Goal: Find specific page/section: Find specific page/section

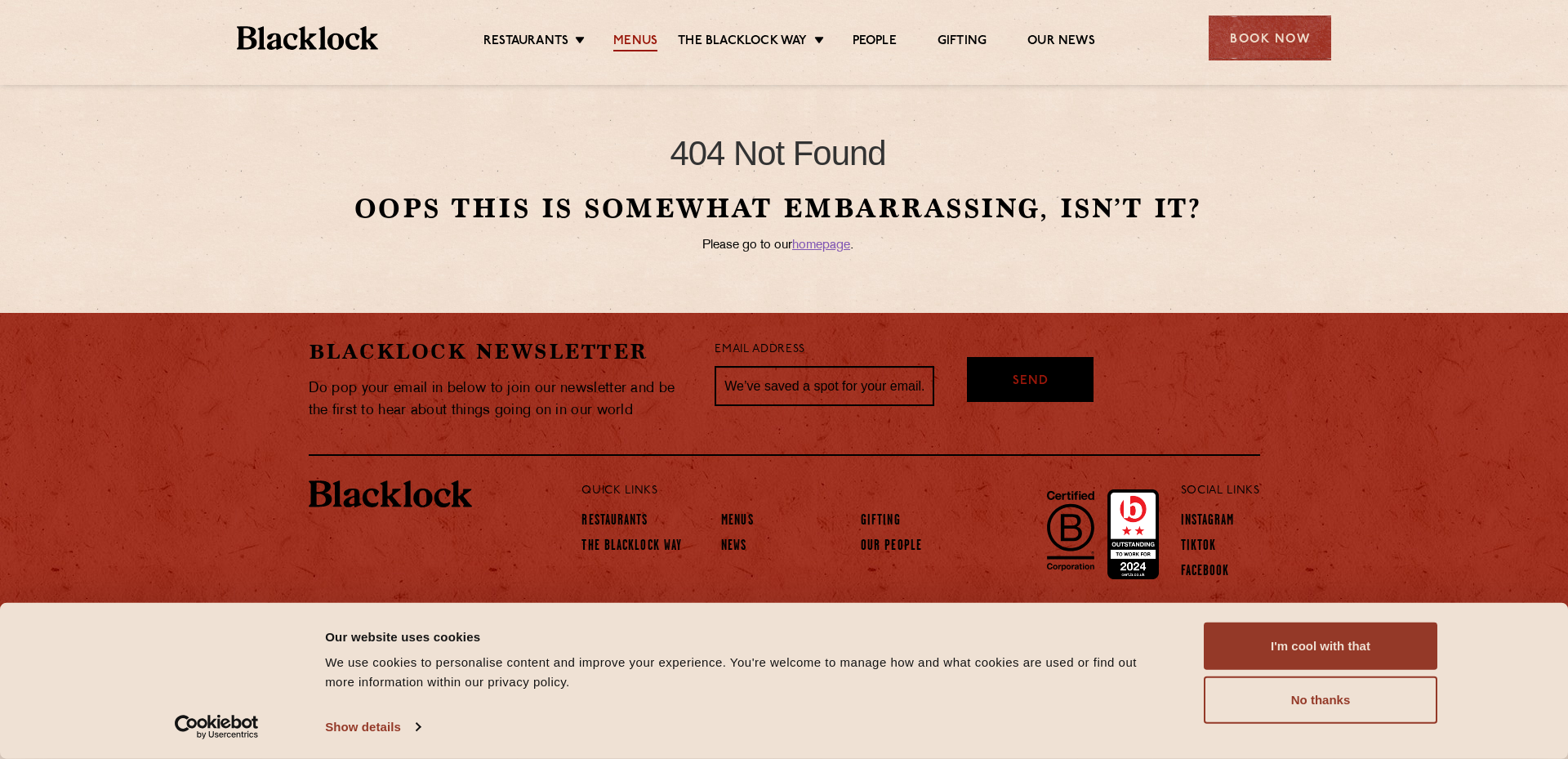
click at [620, 39] on link "Menus" at bounding box center [635, 42] width 44 height 18
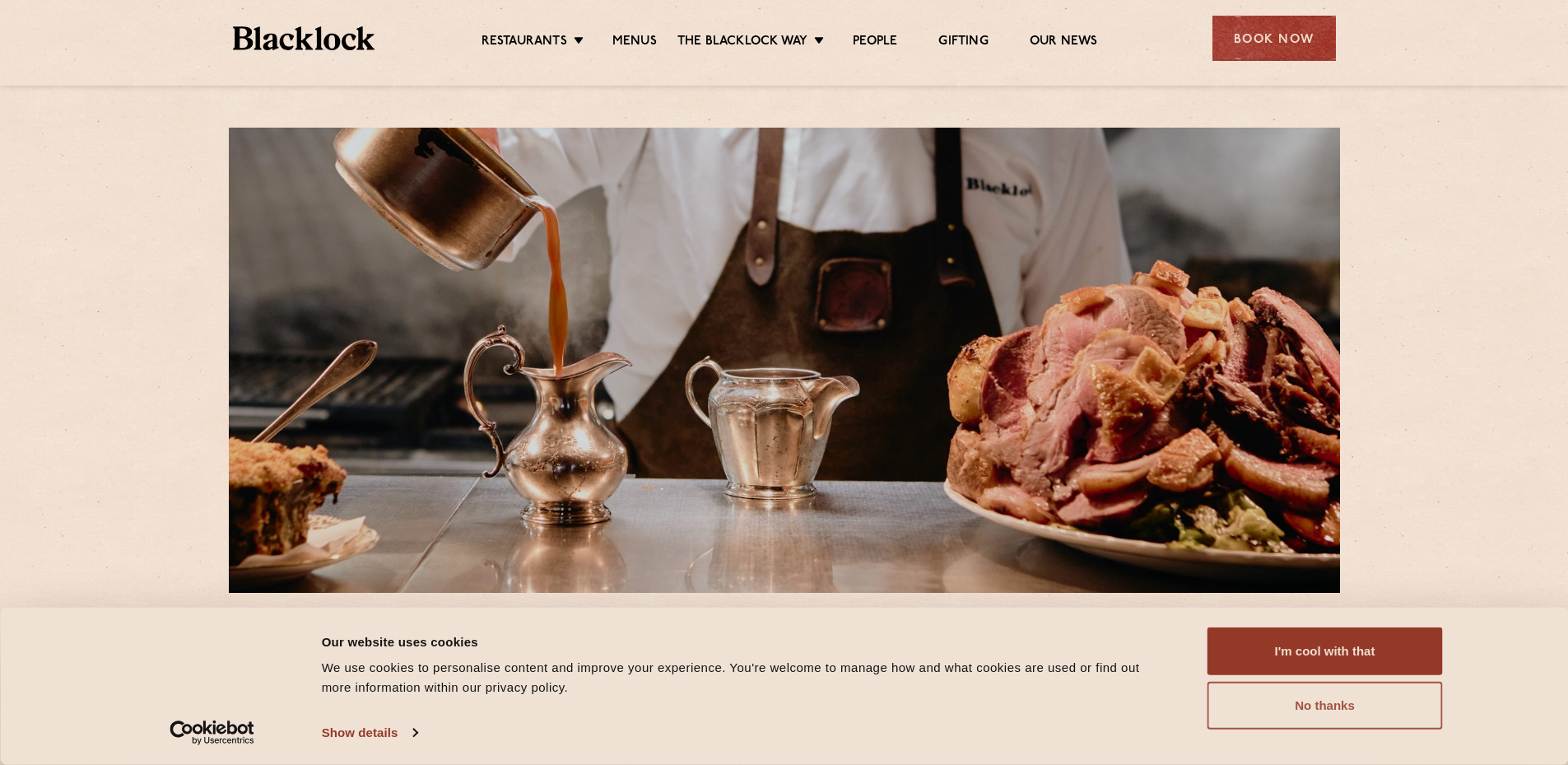
click at [1331, 713] on button "No thanks" at bounding box center [1324, 706] width 235 height 48
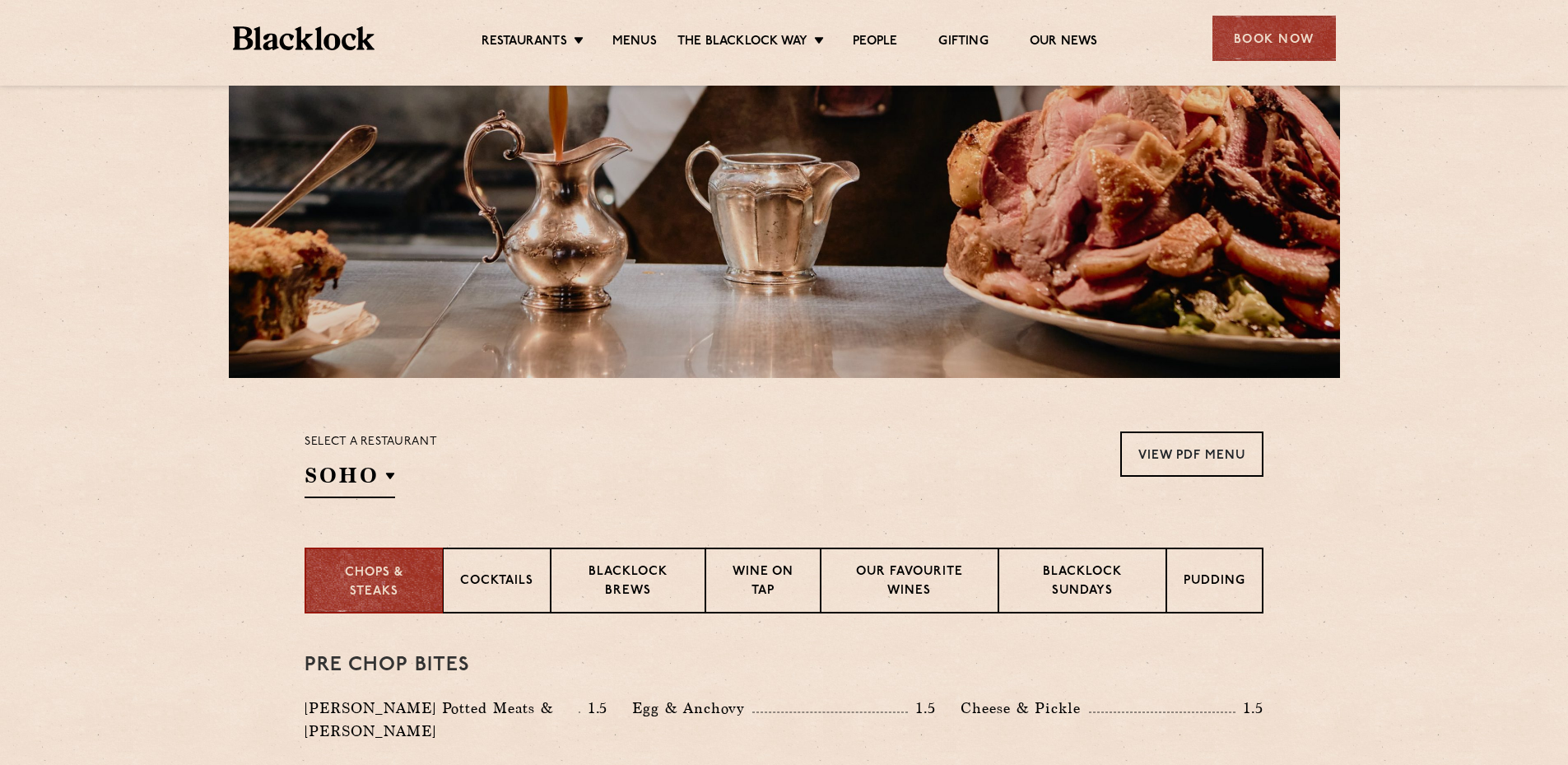
scroll to position [544, 0]
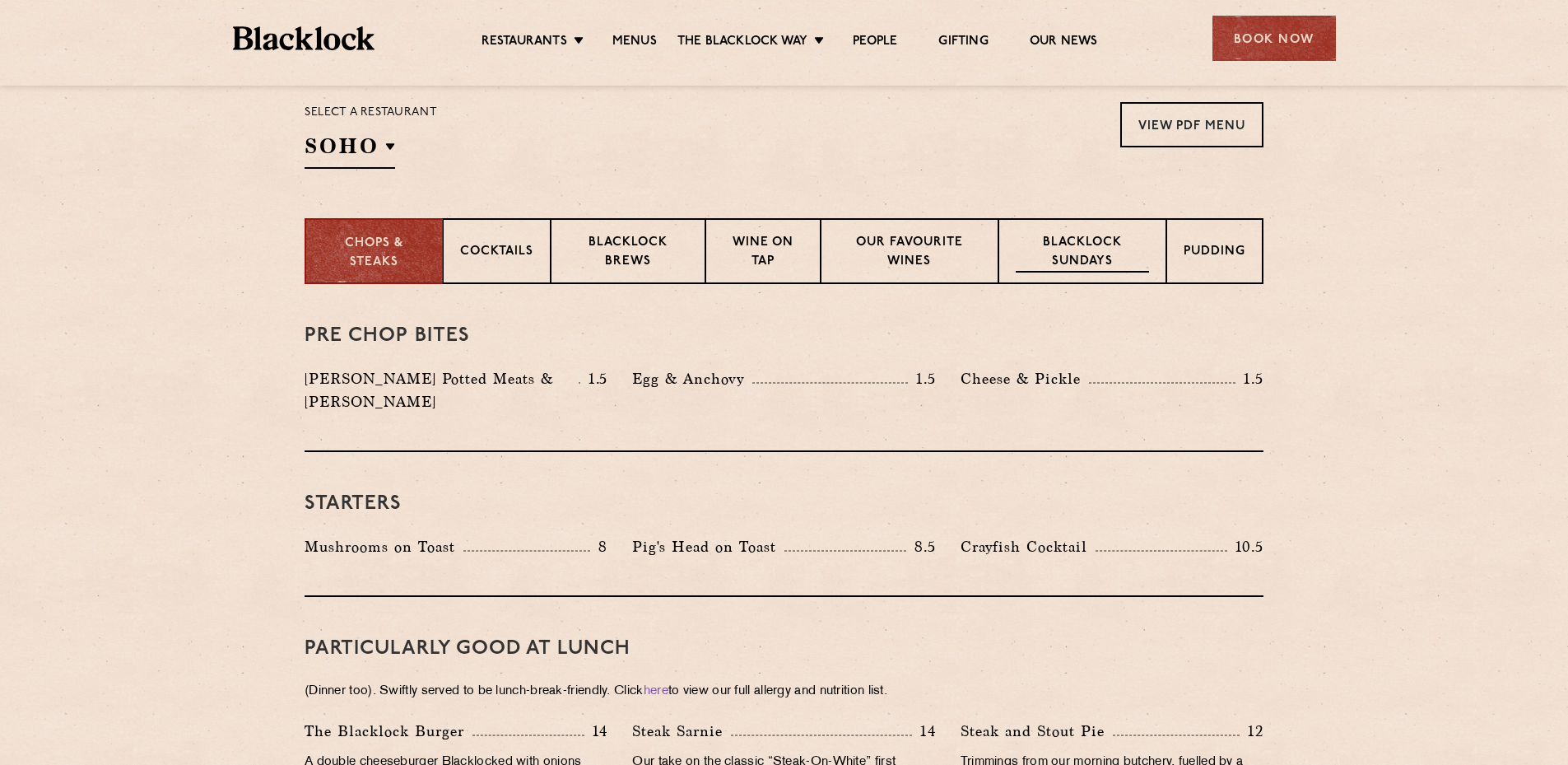
click at [1079, 258] on p "Blacklock Sundays" at bounding box center [1082, 253] width 133 height 39
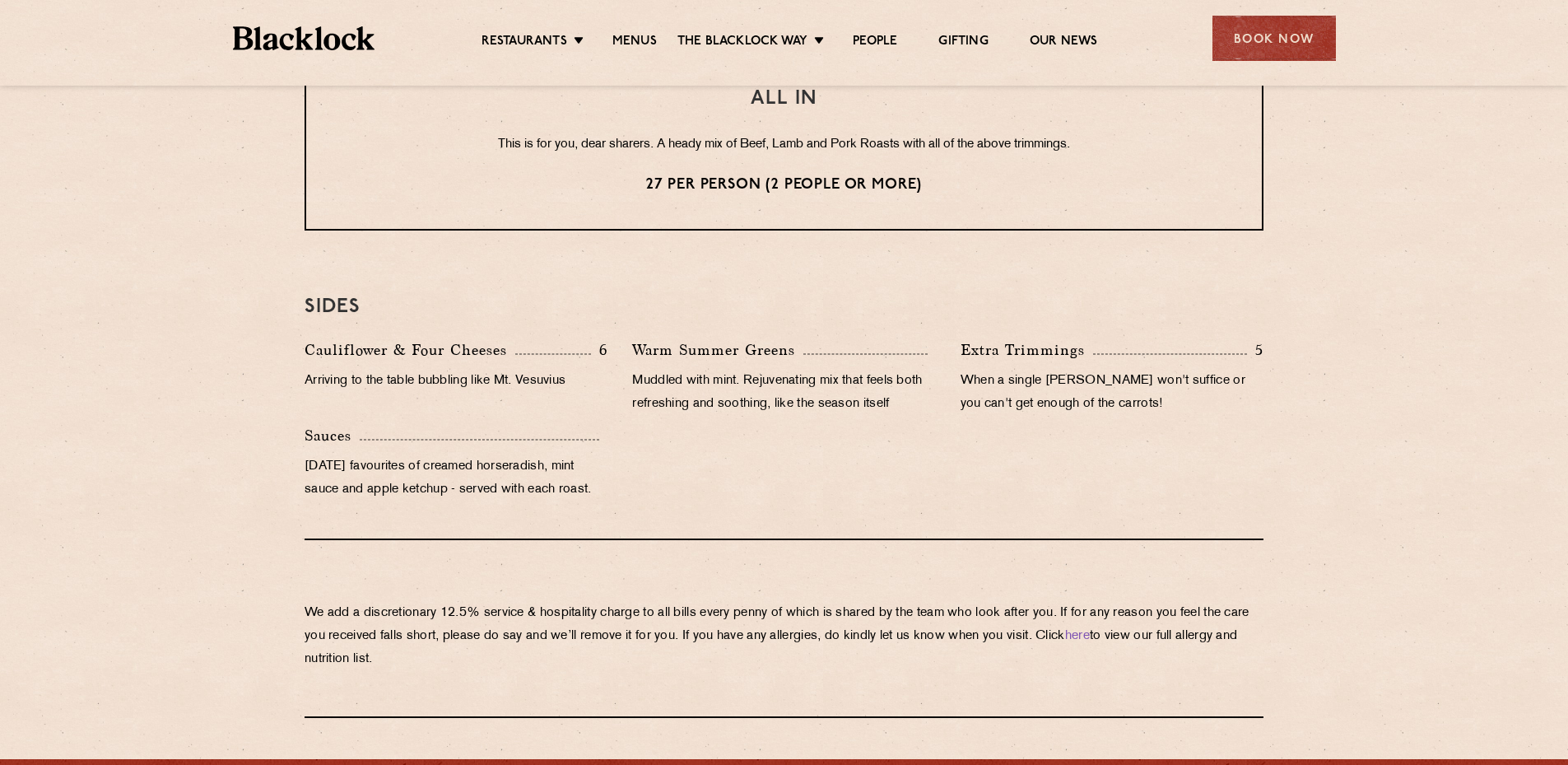
scroll to position [1801, 0]
